Goal: Task Accomplishment & Management: Use online tool/utility

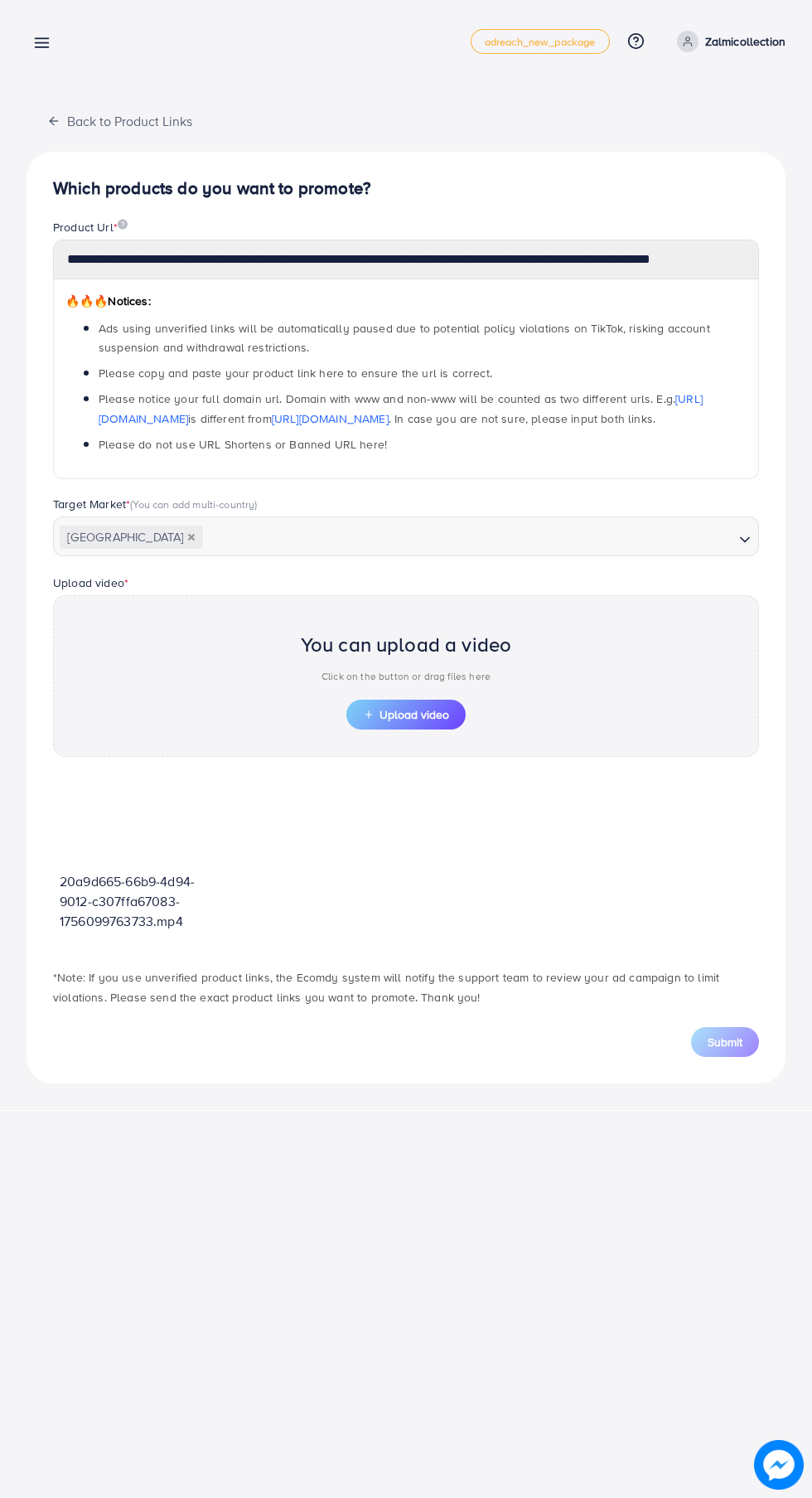
click at [35, 41] on icon at bounding box center [41, 42] width 18 height 18
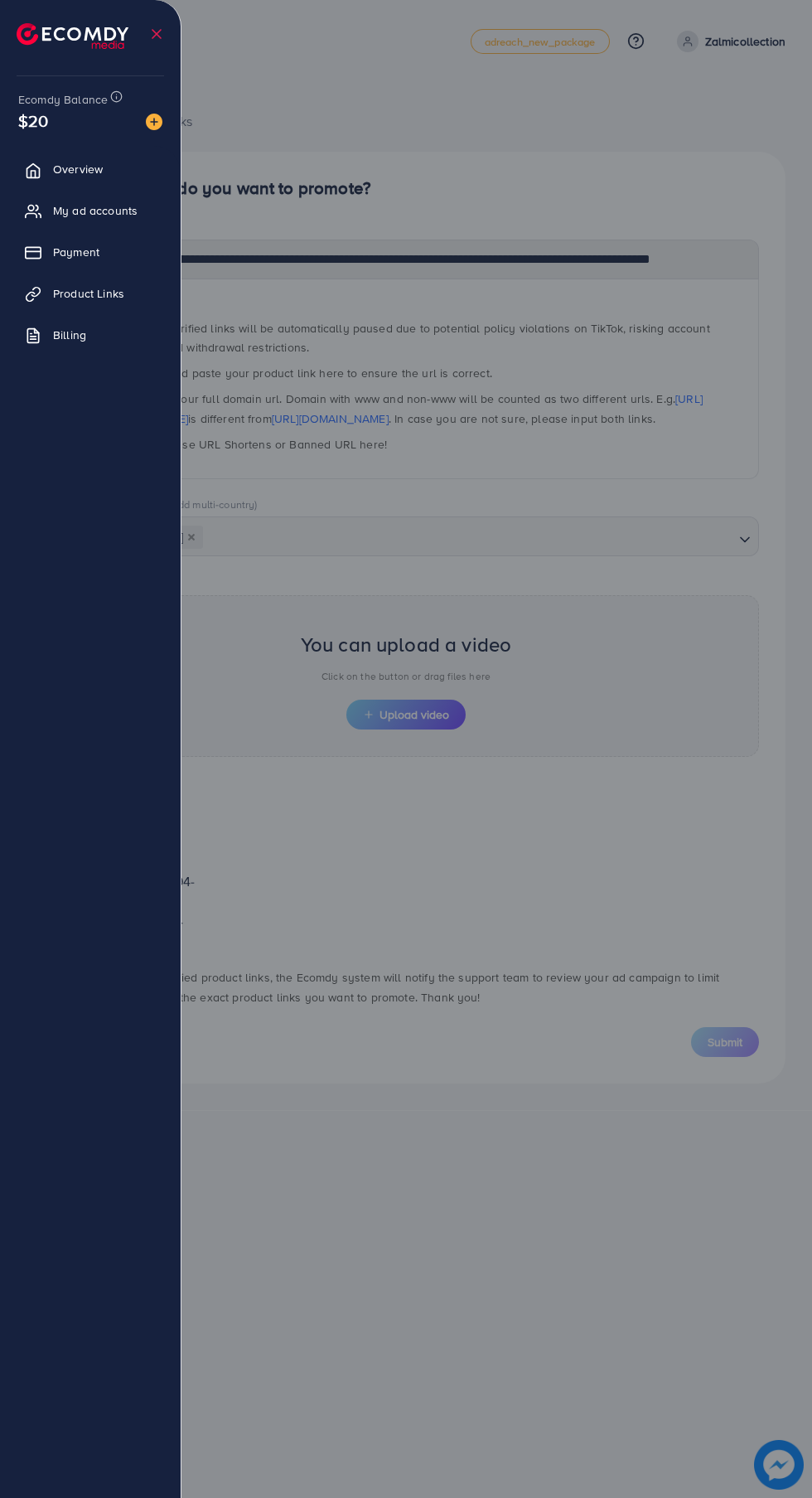
click at [71, 291] on span "Product Links" at bounding box center [88, 294] width 71 height 17
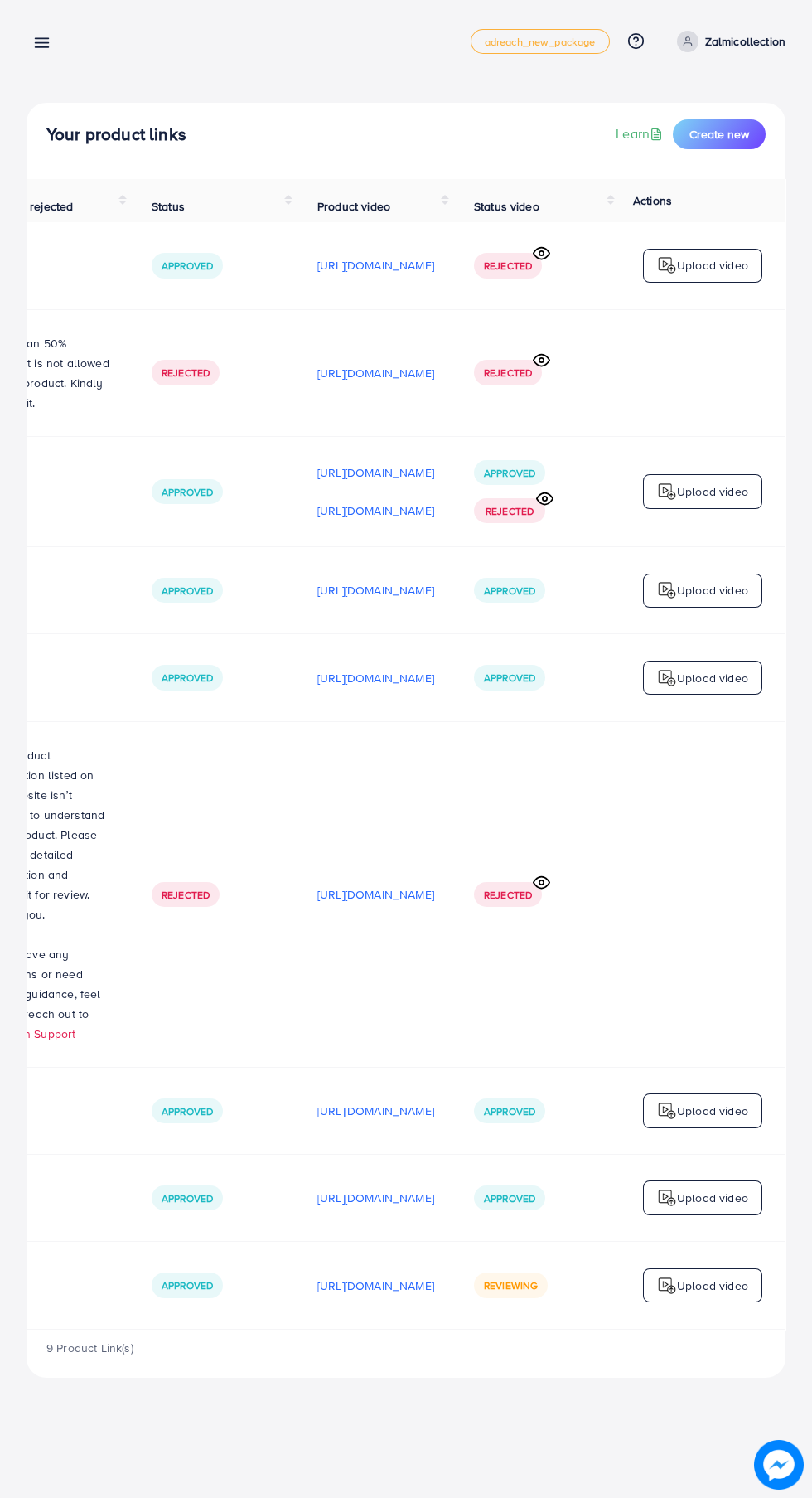
scroll to position [0, 553]
click at [507, 1282] on div "Reviewing" at bounding box center [511, 1285] width 74 height 25
click at [366, 1275] on p "[URL][DOMAIN_NAME]" at bounding box center [375, 1286] width 117 height 20
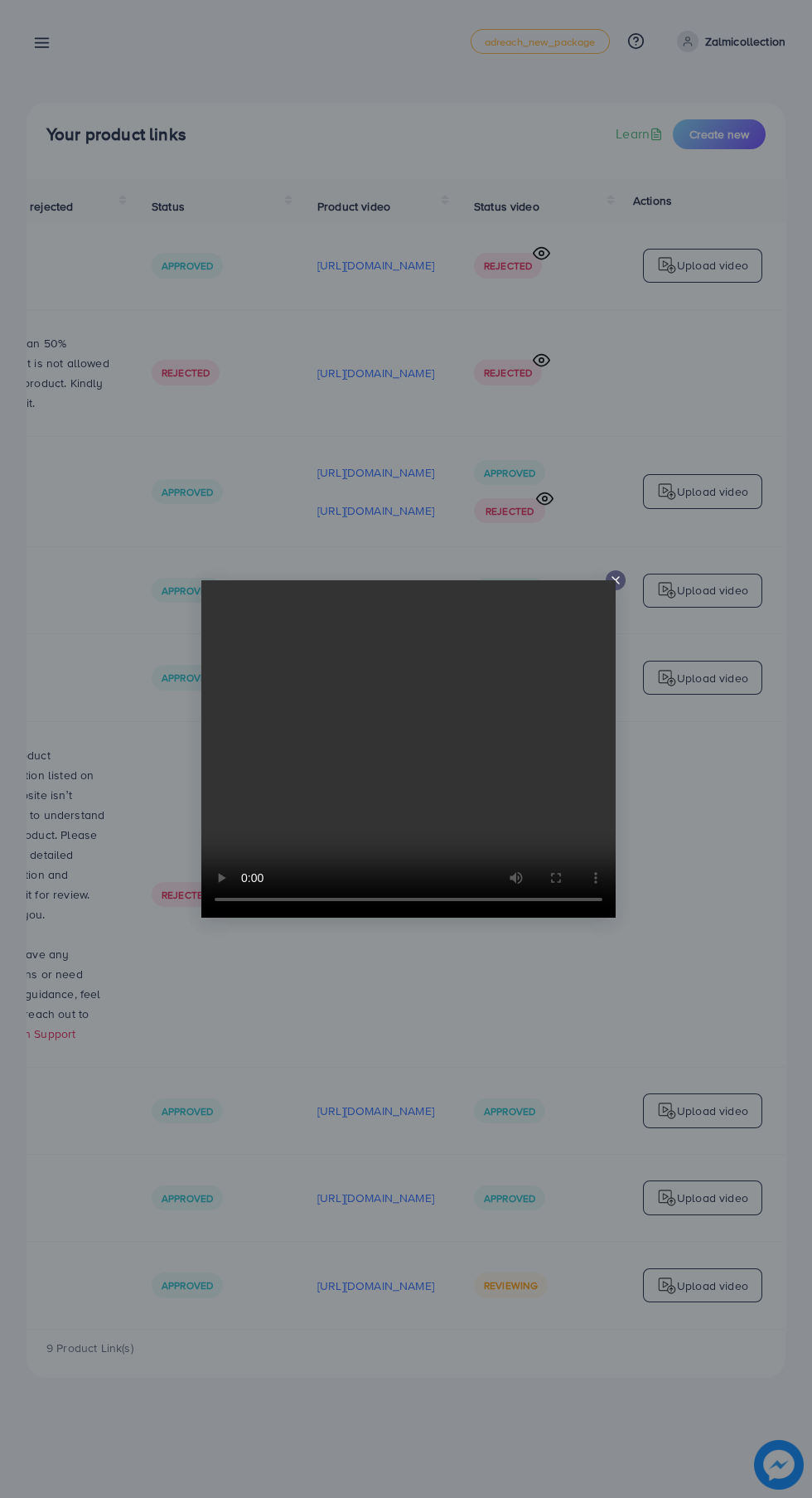
click at [615, 580] on line at bounding box center [616, 580] width 7 height 7
